Goal: Transaction & Acquisition: Book appointment/travel/reservation

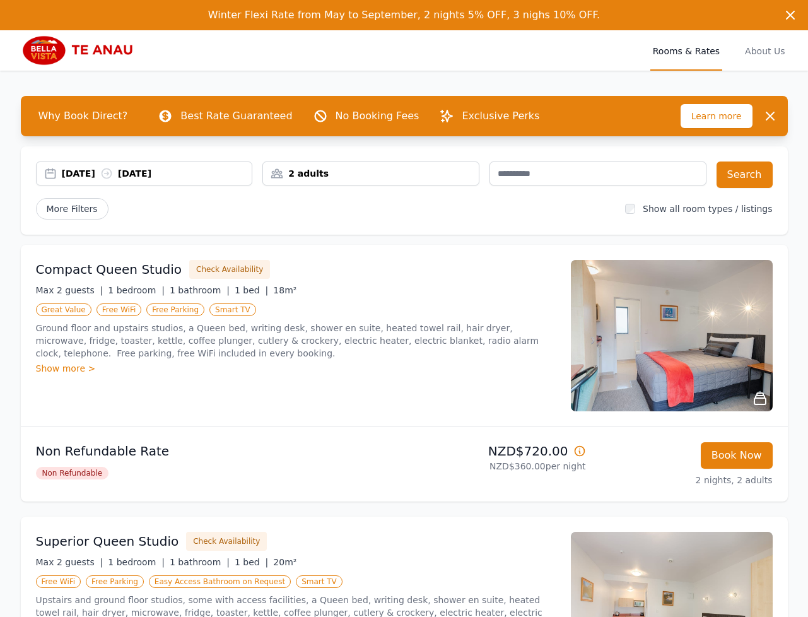
click at [82, 177] on div "09 Jan 2026 11 Jan 2026" at bounding box center [157, 173] width 190 height 13
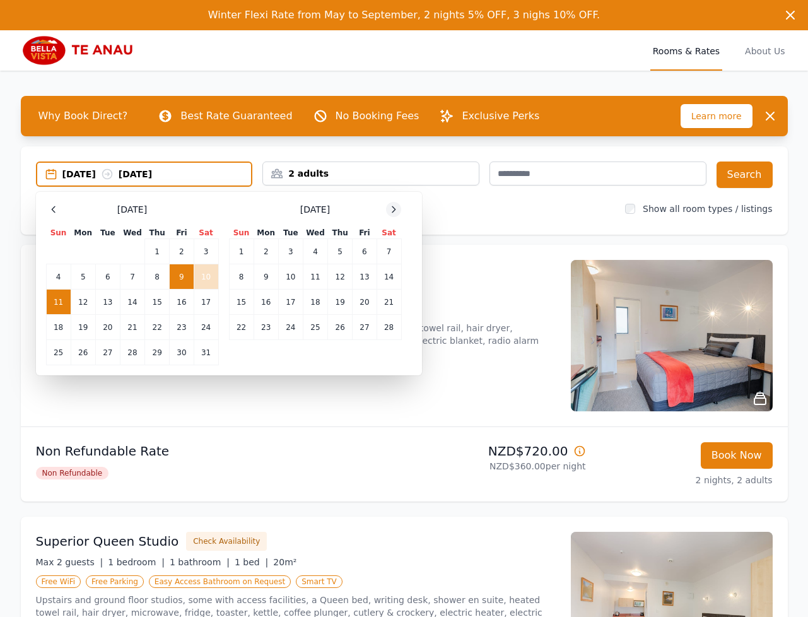
click at [389, 207] on icon at bounding box center [393, 209] width 10 height 10
click at [351, 302] on td "19" at bounding box center [340, 301] width 25 height 25
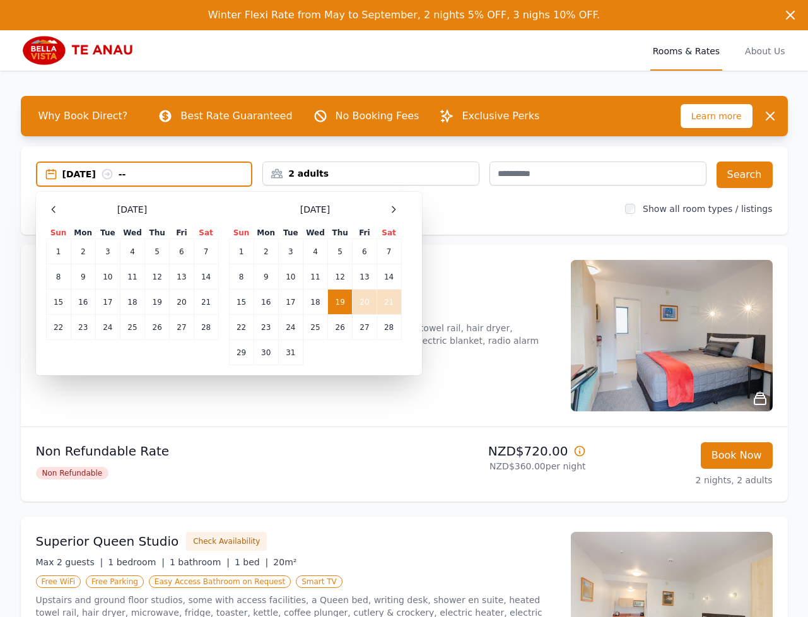
drag, startPoint x: 384, startPoint y: 304, endPoint x: 399, endPoint y: 294, distance: 17.7
click at [385, 304] on td "21" at bounding box center [389, 301] width 25 height 25
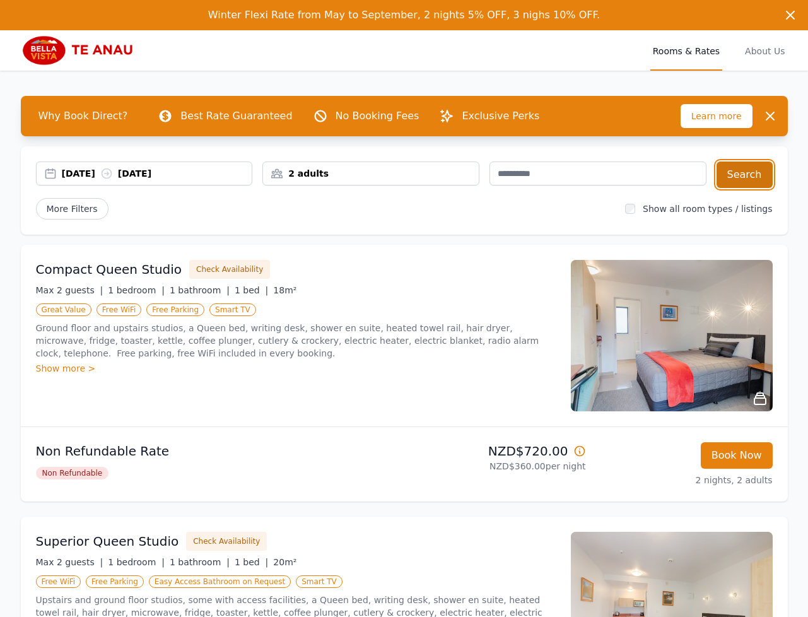
click at [741, 180] on button "Search" at bounding box center [744, 174] width 56 height 26
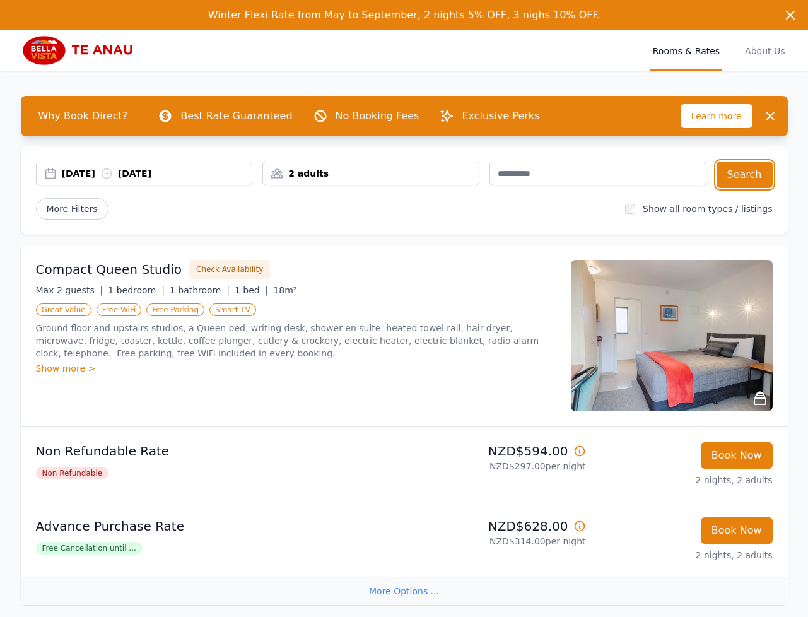
click at [77, 175] on div "19 Mar 2026 21 Mar 2026" at bounding box center [157, 173] width 190 height 13
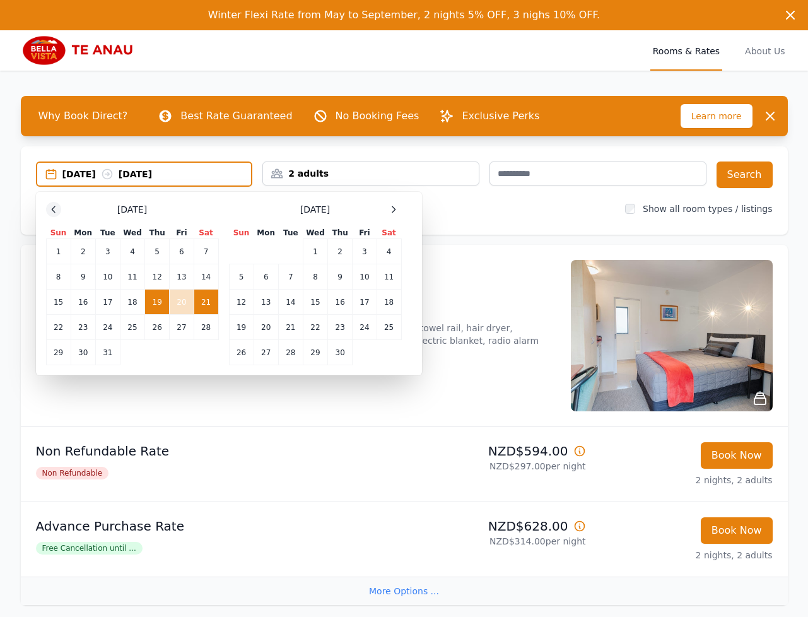
click at [57, 206] on icon at bounding box center [54, 209] width 10 height 10
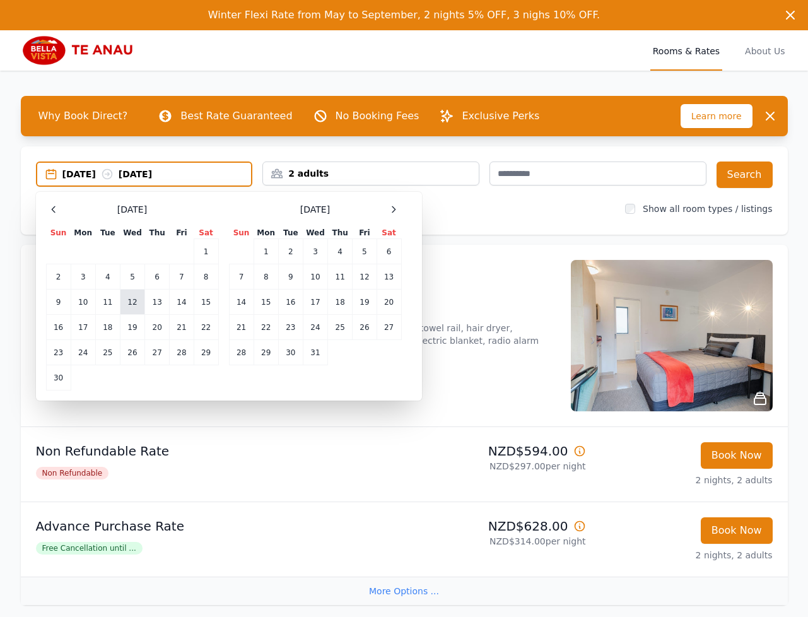
click at [128, 301] on td "12" at bounding box center [132, 301] width 25 height 25
click at [173, 302] on td "14" at bounding box center [182, 301] width 24 height 25
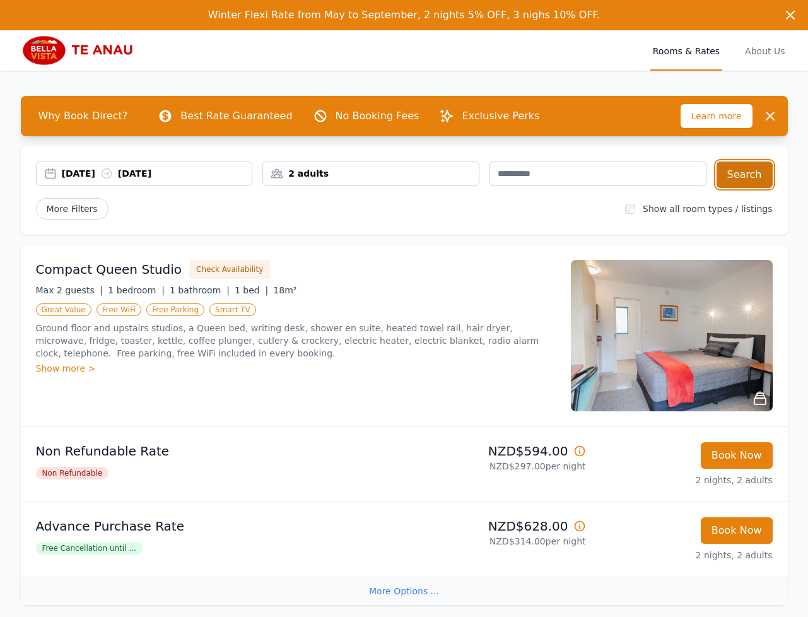
click at [758, 185] on button "Search" at bounding box center [744, 174] width 56 height 26
click at [88, 173] on div "12 Nov 2025 14 Nov 2025" at bounding box center [157, 173] width 190 height 13
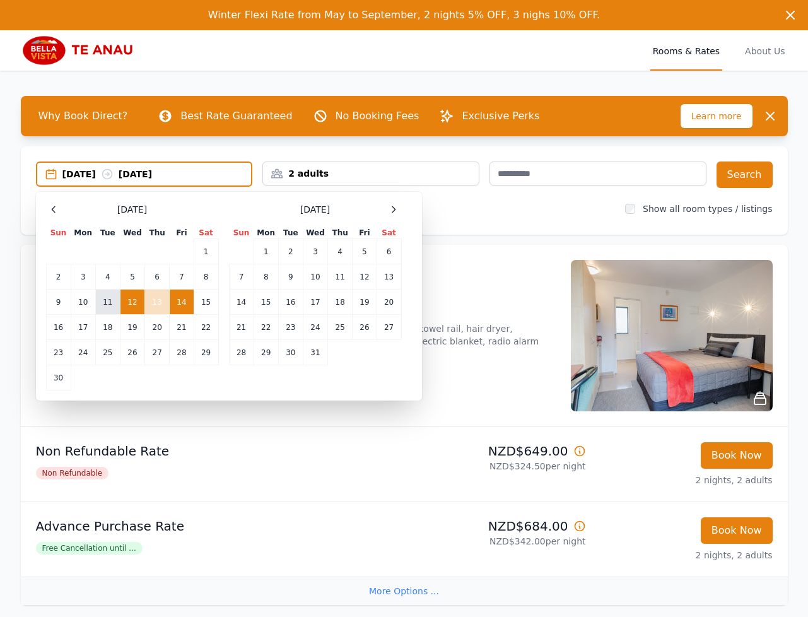
drag, startPoint x: 83, startPoint y: 304, endPoint x: 118, endPoint y: 304, distance: 35.3
click at [83, 304] on td "10" at bounding box center [83, 301] width 25 height 25
drag, startPoint x: 130, startPoint y: 304, endPoint x: 143, endPoint y: 301, distance: 13.5
click at [130, 304] on td "12" at bounding box center [132, 301] width 25 height 25
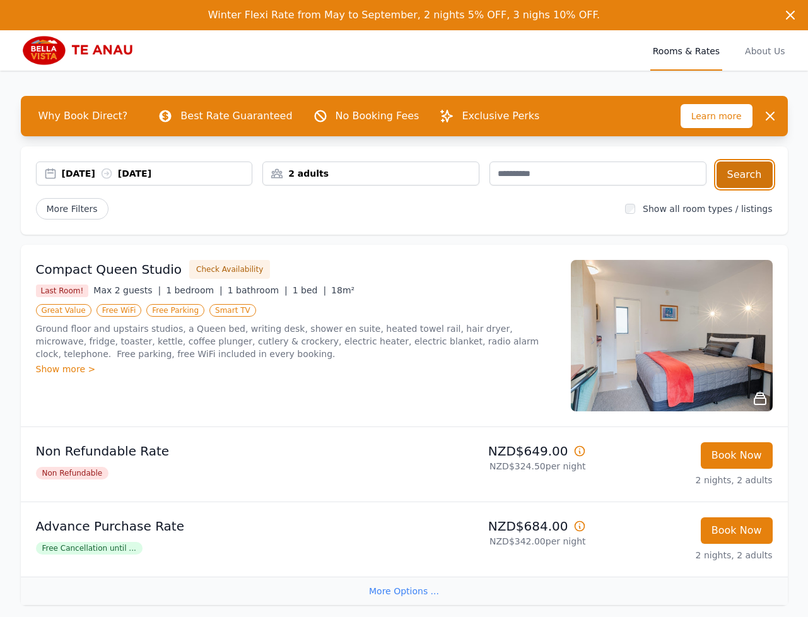
click at [732, 174] on button "Search" at bounding box center [744, 174] width 56 height 26
drag, startPoint x: 91, startPoint y: 181, endPoint x: 114, endPoint y: 177, distance: 23.6
click at [91, 181] on div "10 Nov 2025 12 Nov 2025" at bounding box center [144, 173] width 217 height 24
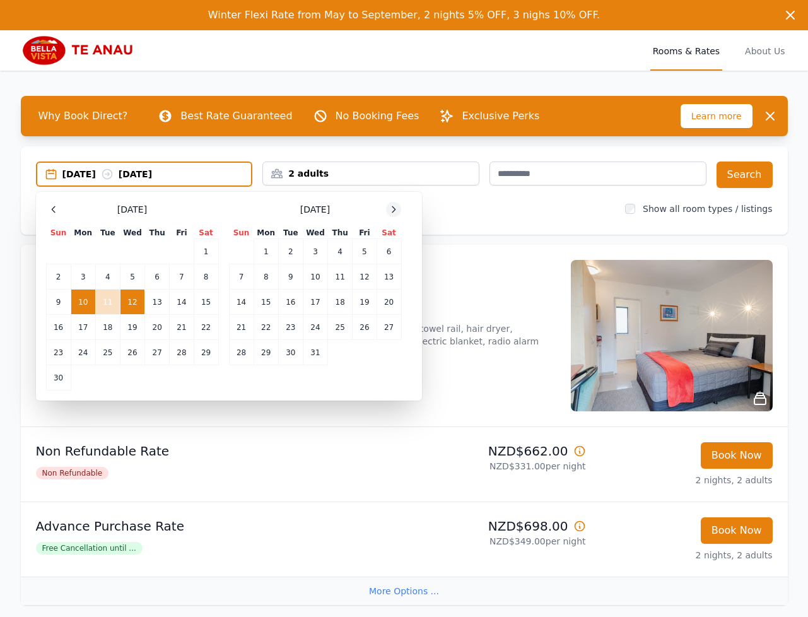
click at [393, 214] on icon at bounding box center [393, 209] width 10 height 10
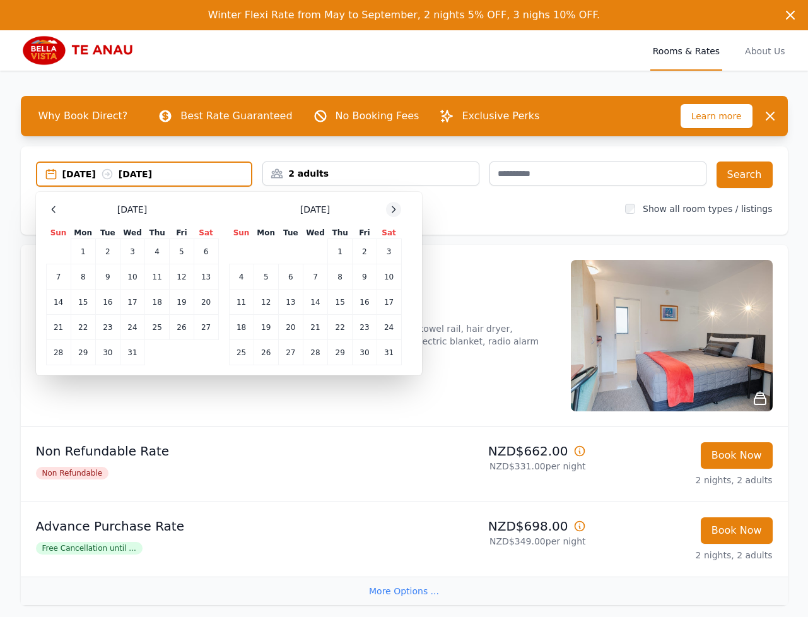
click at [393, 214] on icon at bounding box center [393, 209] width 10 height 10
click at [317, 280] on td "11" at bounding box center [315, 276] width 25 height 25
click at [372, 279] on td "13" at bounding box center [365, 276] width 24 height 25
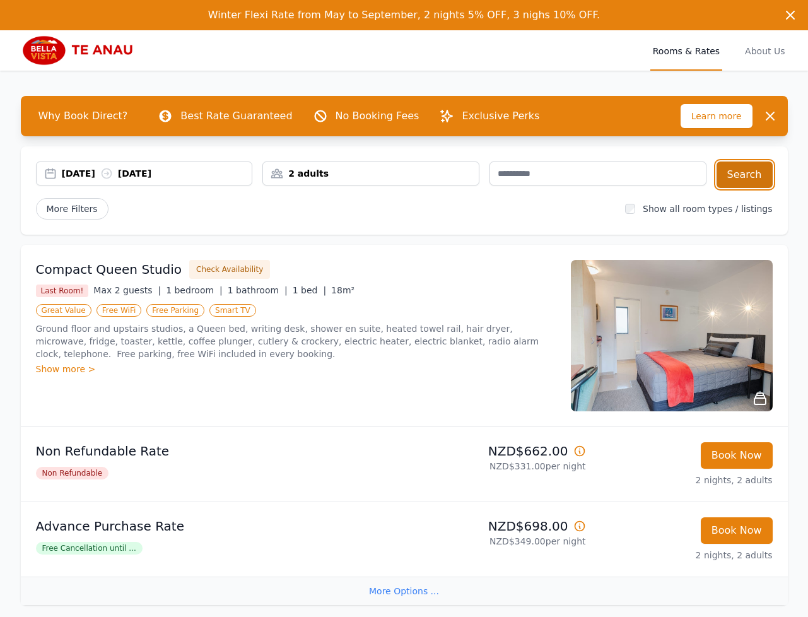
click at [737, 181] on button "Search" at bounding box center [744, 174] width 56 height 26
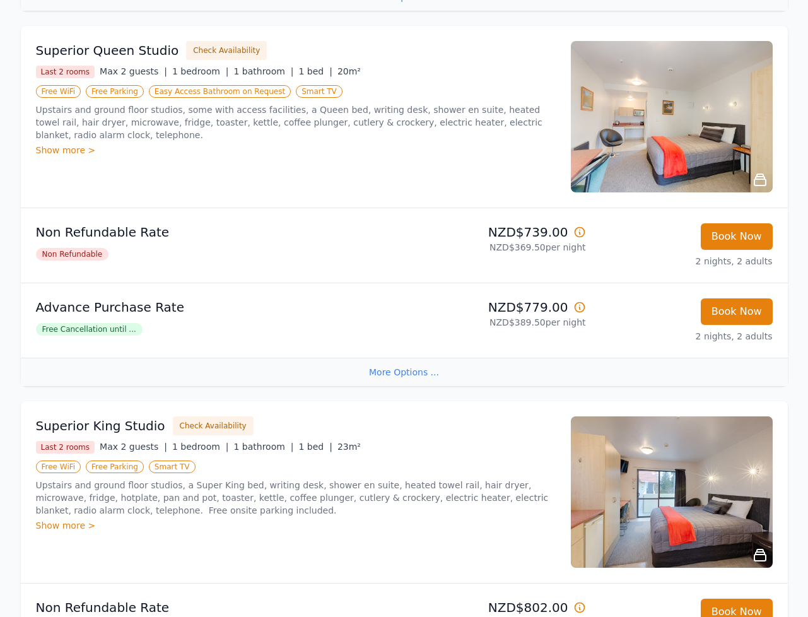
scroll to position [100, 0]
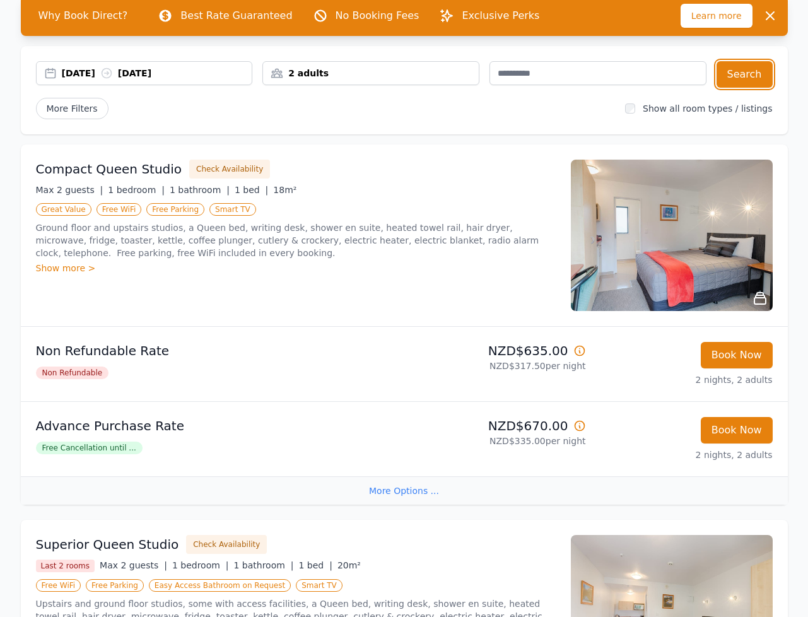
click at [87, 73] on div "11 Feb 2026 13 Feb 2026" at bounding box center [157, 73] width 190 height 13
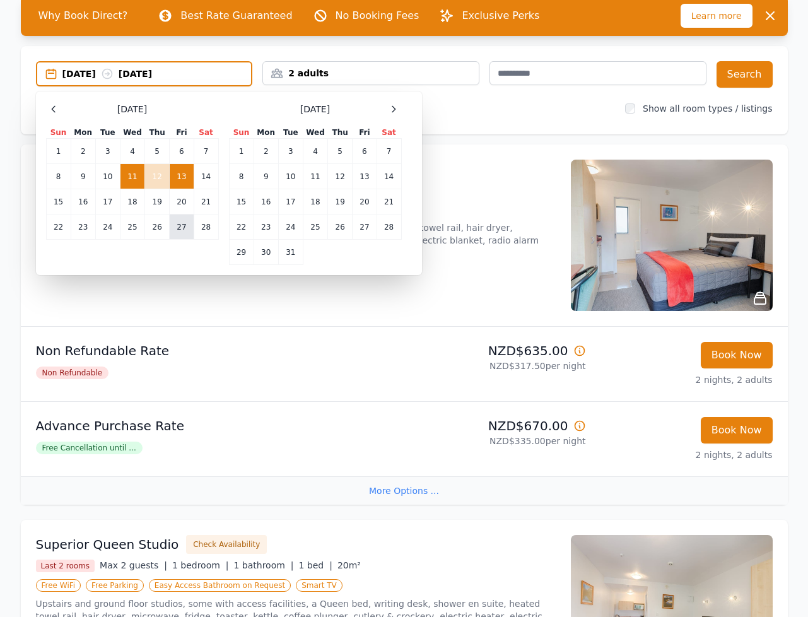
click at [182, 230] on td "27" at bounding box center [182, 226] width 24 height 25
click at [236, 146] on td "1" at bounding box center [241, 151] width 25 height 25
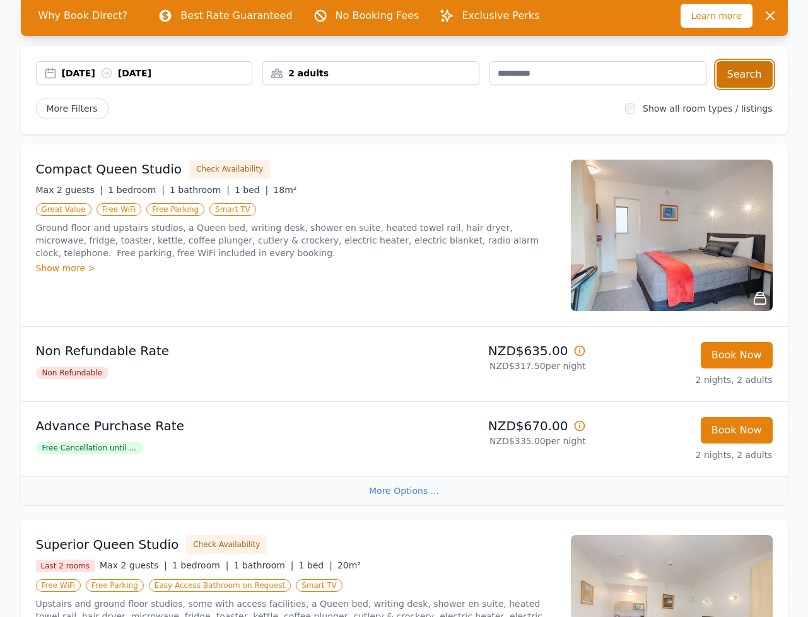
click at [749, 70] on button "Search" at bounding box center [744, 74] width 56 height 26
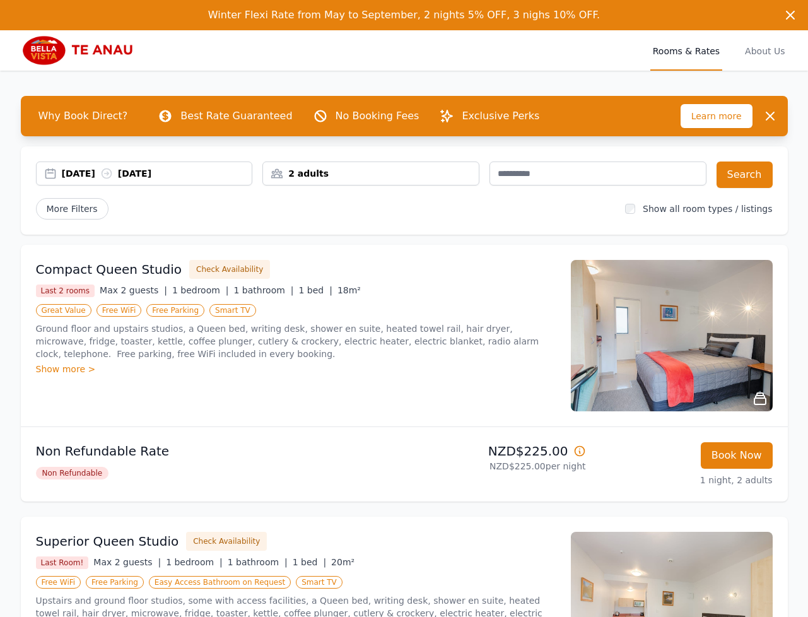
click at [66, 175] on div "[DATE] [DATE]" at bounding box center [157, 173] width 190 height 13
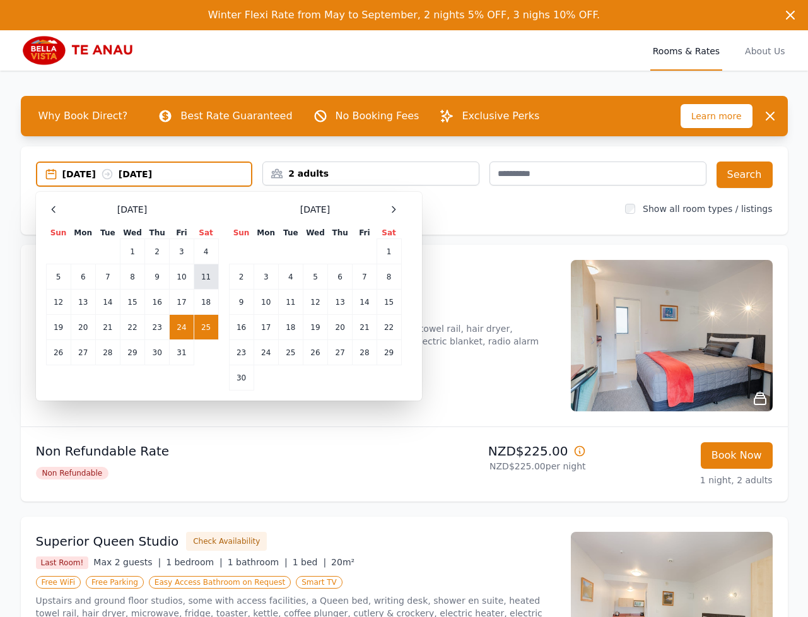
click at [200, 283] on td "11" at bounding box center [206, 276] width 25 height 25
click at [59, 303] on td "12" at bounding box center [58, 301] width 25 height 25
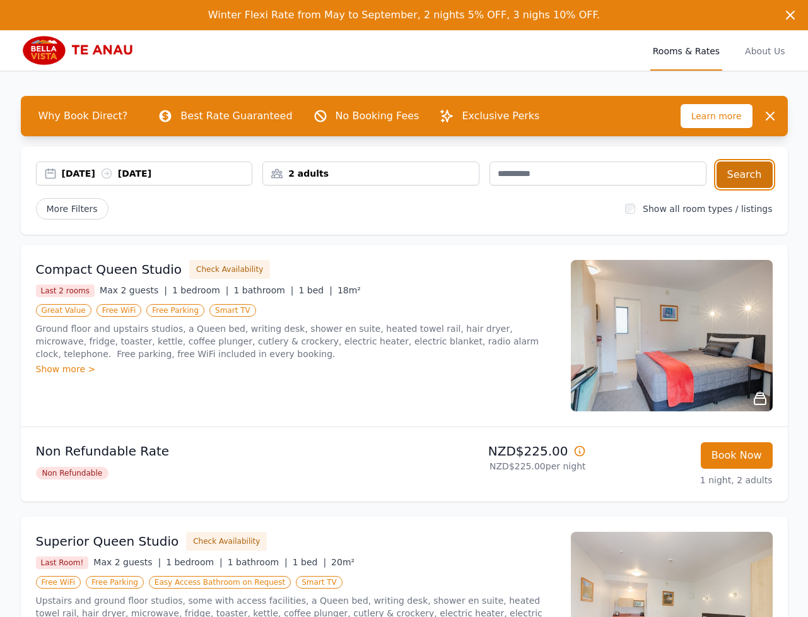
click at [742, 173] on button "Search" at bounding box center [744, 174] width 56 height 26
drag, startPoint x: 93, startPoint y: 170, endPoint x: 149, endPoint y: 189, distance: 60.0
click at [93, 170] on div "[DATE] [DATE]" at bounding box center [157, 173] width 190 height 13
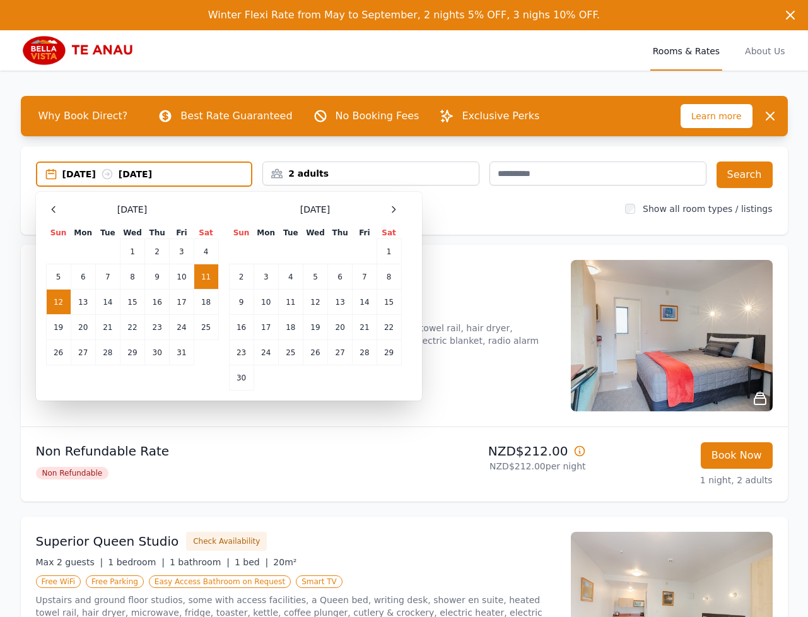
click at [59, 207] on div at bounding box center [53, 209] width 15 height 15
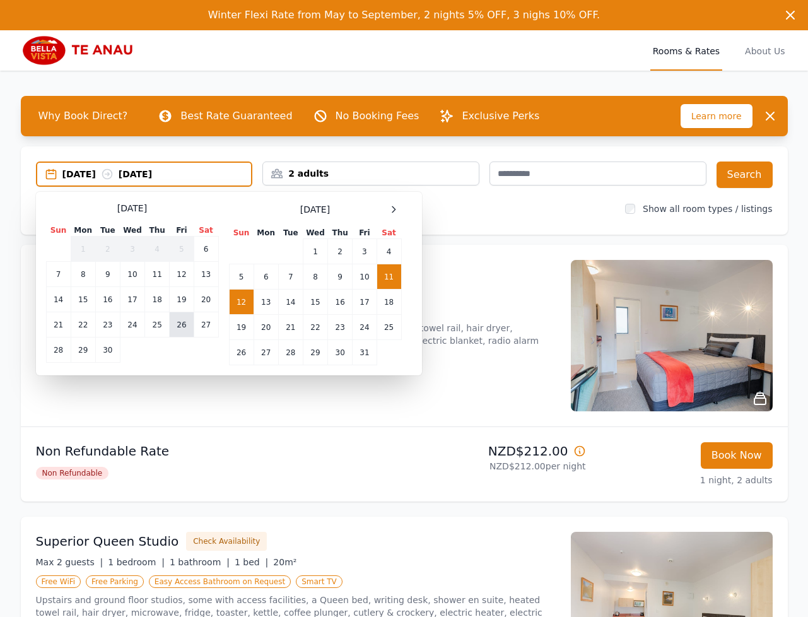
click at [180, 324] on td "26" at bounding box center [182, 324] width 24 height 25
click at [206, 325] on td "27" at bounding box center [206, 324] width 25 height 25
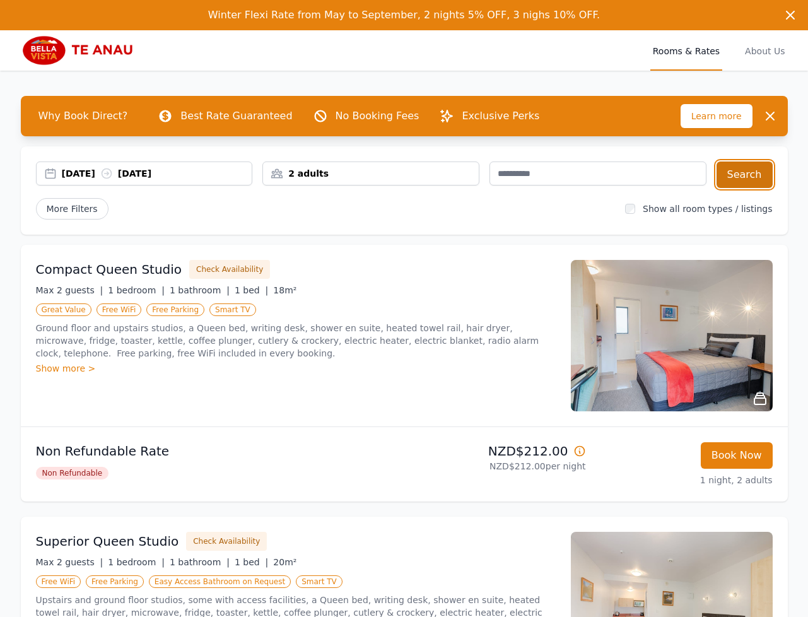
click at [752, 178] on button "Search" at bounding box center [744, 174] width 56 height 26
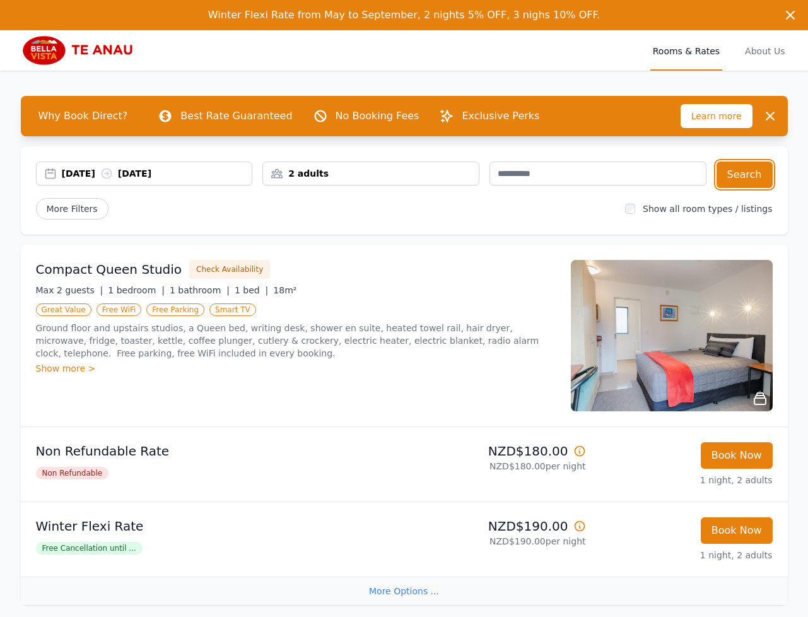
click at [73, 180] on div "[DATE] [DATE]" at bounding box center [144, 173] width 217 height 24
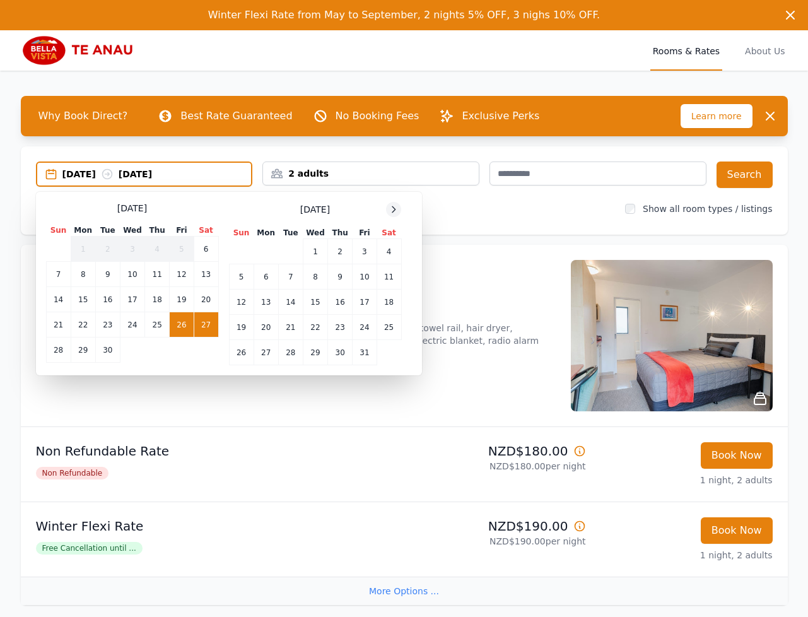
click at [395, 208] on icon at bounding box center [393, 209] width 10 height 10
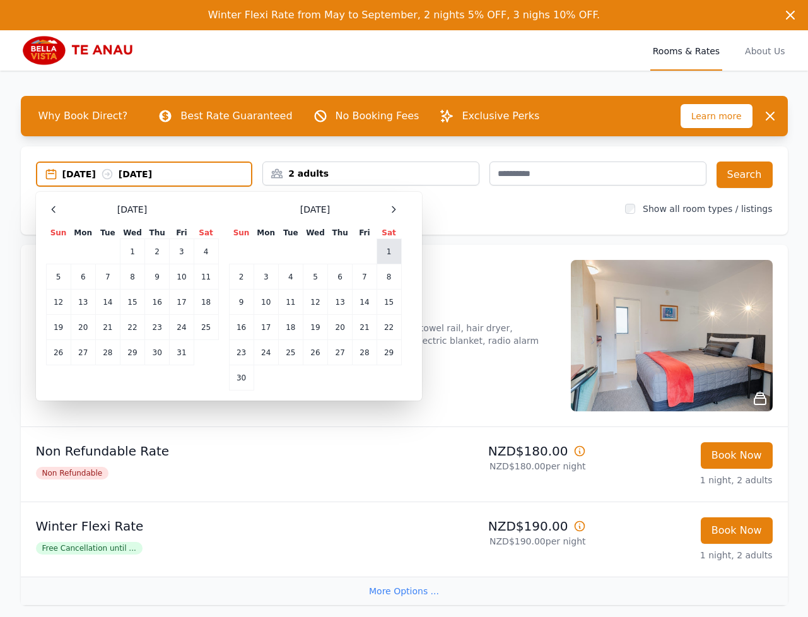
click at [389, 262] on td "1" at bounding box center [389, 251] width 25 height 25
click at [236, 276] on td "2" at bounding box center [241, 276] width 25 height 25
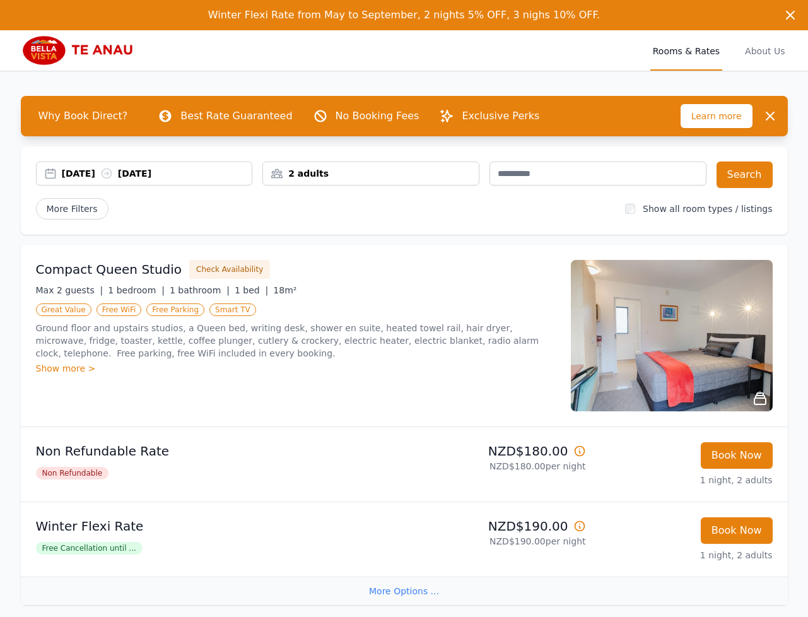
click at [79, 176] on div "[DATE] [DATE]" at bounding box center [157, 173] width 190 height 13
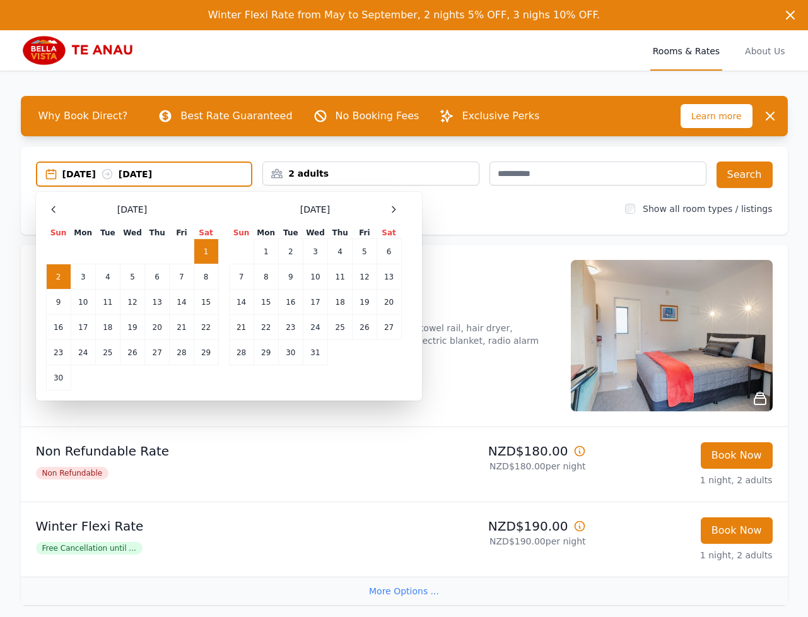
click at [206, 247] on td "1" at bounding box center [206, 251] width 25 height 25
click at [91, 277] on td "3" at bounding box center [83, 276] width 25 height 25
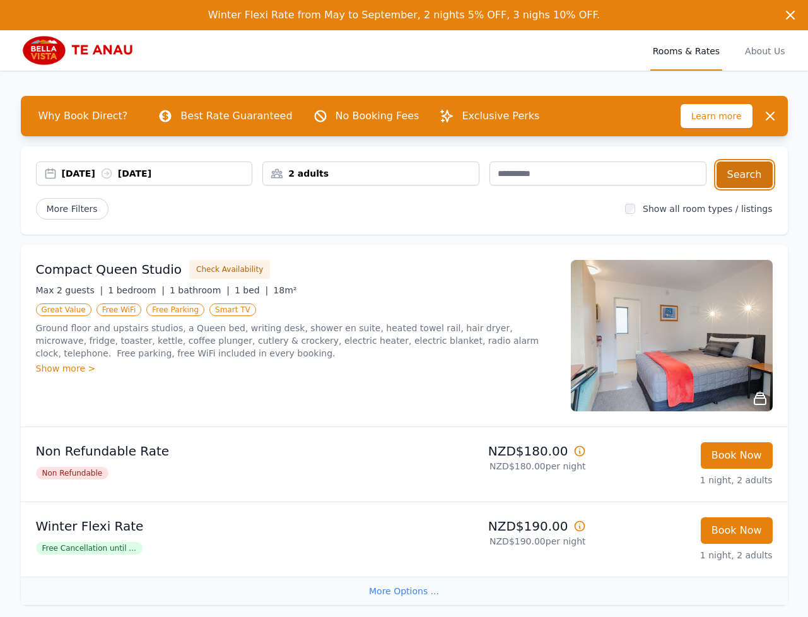
click at [749, 171] on button "Search" at bounding box center [744, 174] width 56 height 26
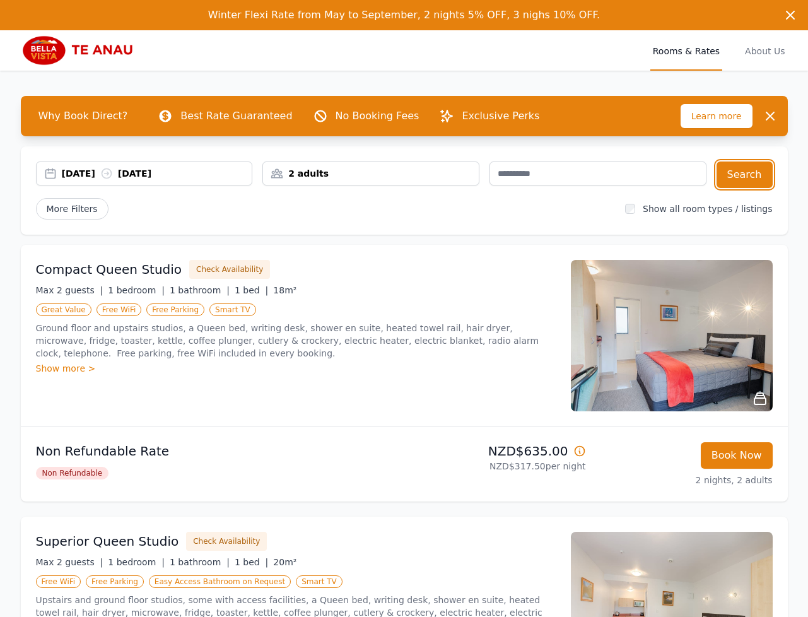
click at [67, 178] on div "[DATE] [DATE]" at bounding box center [157, 173] width 190 height 13
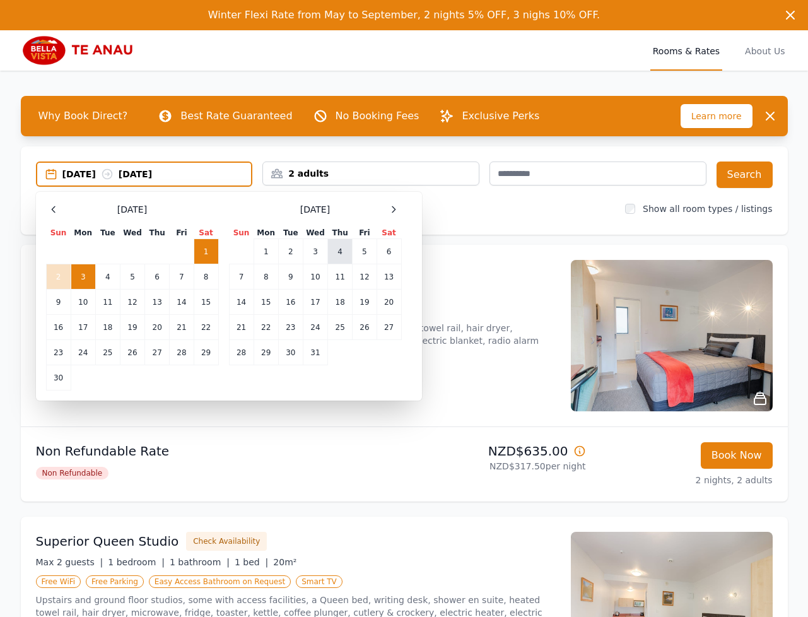
click at [342, 255] on td "4" at bounding box center [340, 251] width 25 height 25
click at [385, 254] on td "6" at bounding box center [389, 251] width 25 height 25
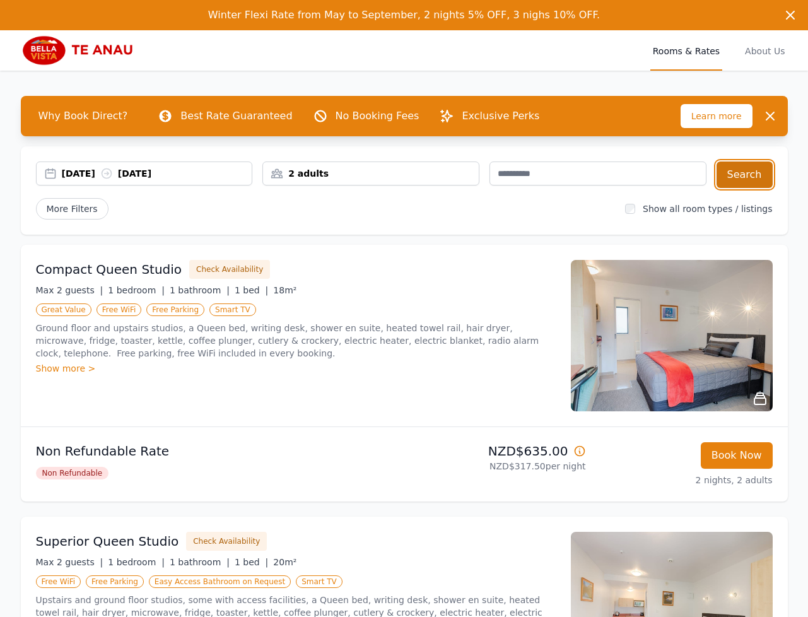
click at [743, 178] on button "Search" at bounding box center [744, 174] width 56 height 26
